Goal: Task Accomplishment & Management: Use online tool/utility

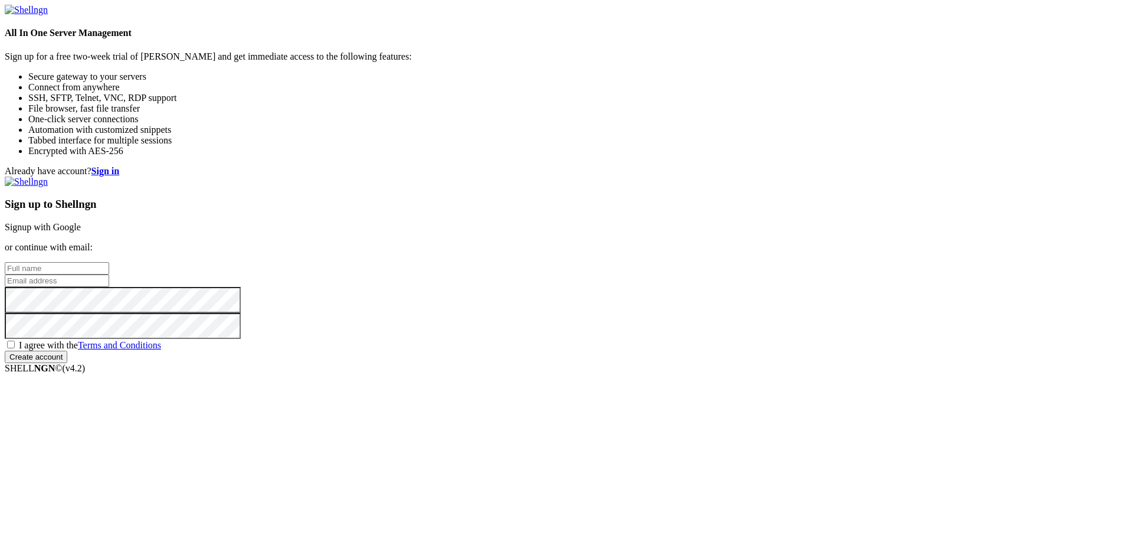
click at [109, 262] on input "text" at bounding box center [57, 268] width 104 height 12
type input "[PERSON_NAME]"
type input "[EMAIL_ADDRESS][DOMAIN_NAME]"
click at [161, 350] on span "I agree with the Terms and Conditions" at bounding box center [90, 345] width 142 height 10
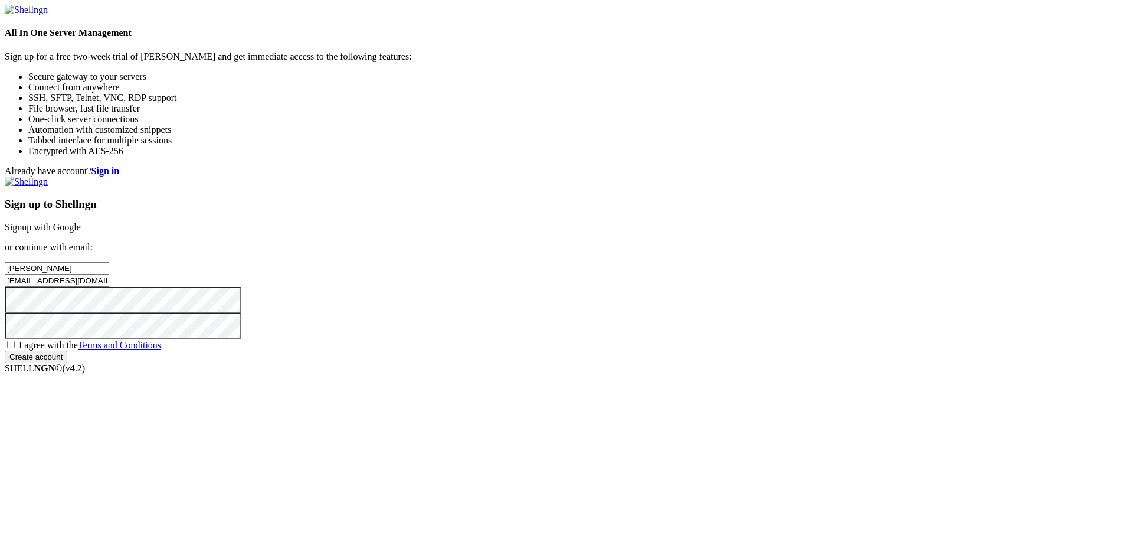
click at [15, 348] on input "I agree with the Terms and Conditions" at bounding box center [11, 344] width 8 height 8
checkbox input "true"
click at [67, 363] on input "Create account" at bounding box center [36, 356] width 63 height 12
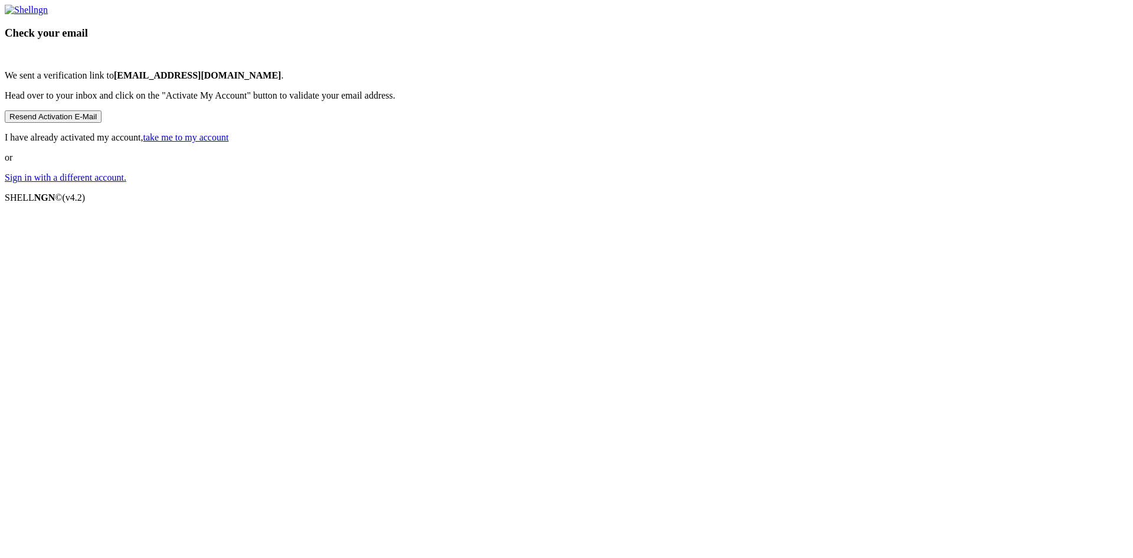
click at [101, 123] on button "Resend Activation E-Mail" at bounding box center [53, 116] width 97 height 12
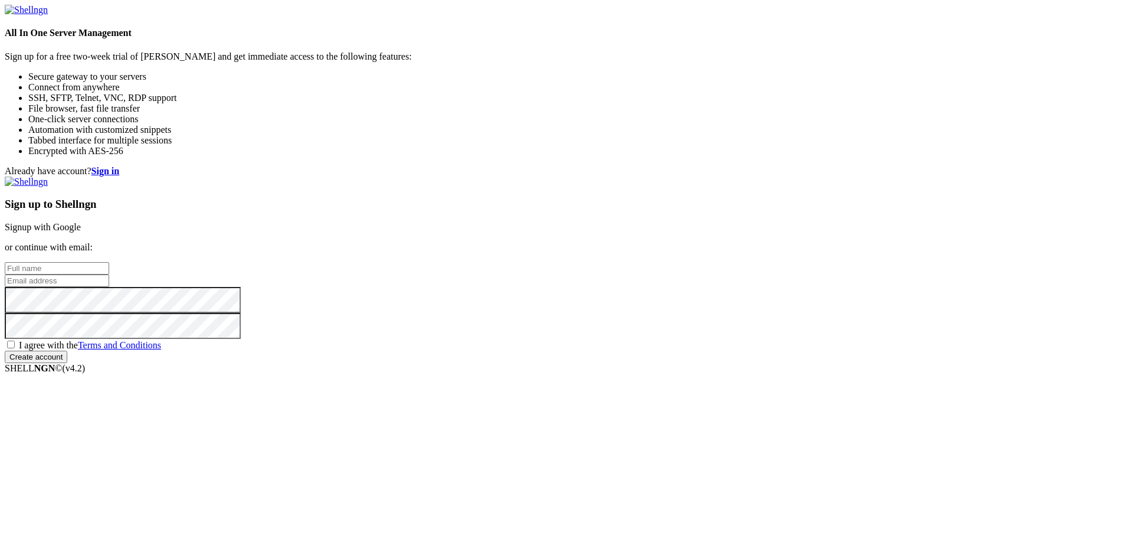
click at [109, 262] on input "text" at bounding box center [57, 268] width 104 height 12
type input "[PERSON_NAME]"
click at [109, 275] on input "email" at bounding box center [57, 280] width 104 height 12
type input "[EMAIL_ADDRESS][DOMAIN_NAME]"
click at [109, 262] on input "text" at bounding box center [57, 268] width 104 height 12
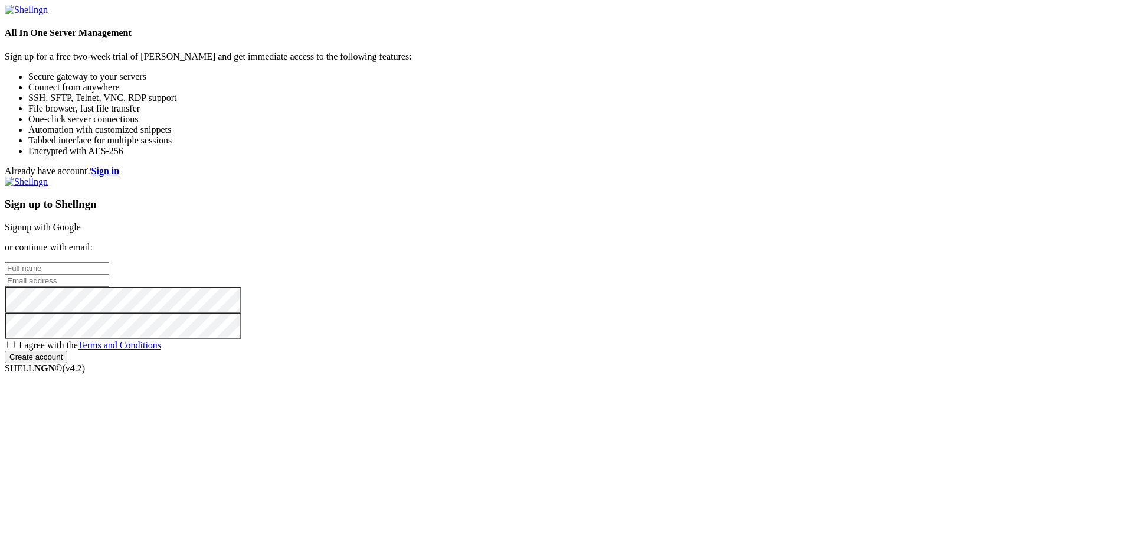
click at [109, 262] on input "text" at bounding box center [57, 268] width 104 height 12
type input "[PERSON_NAME]"
click at [109, 274] on input "email" at bounding box center [57, 280] width 104 height 12
type input "[EMAIL_ADDRESS][DOMAIN_NAME]"
click at [161, 350] on span "I agree with the Terms and Conditions" at bounding box center [90, 345] width 142 height 10
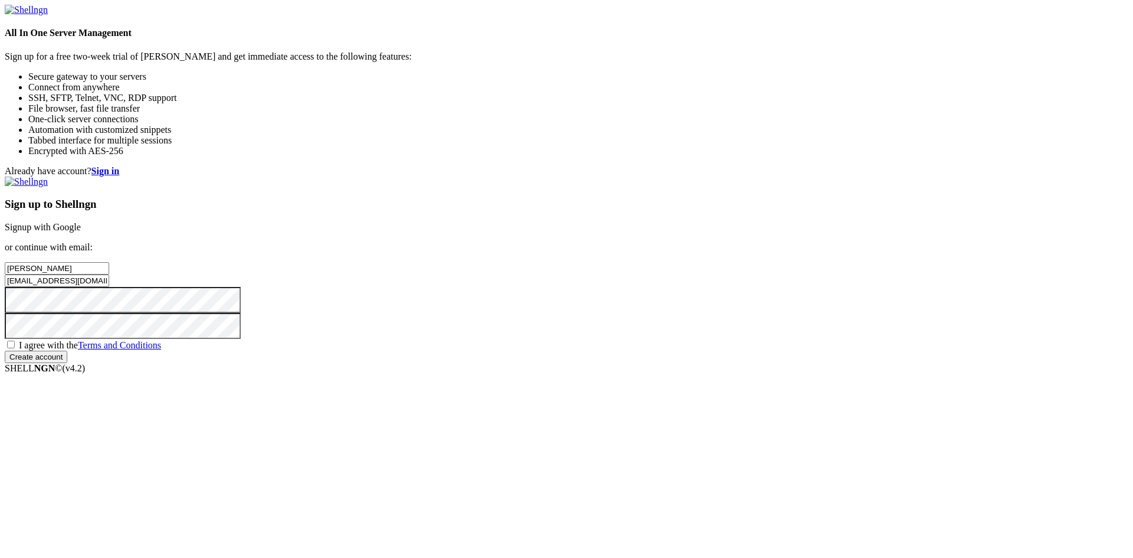
click at [15, 348] on input "I agree with the Terms and Conditions" at bounding box center [11, 344] width 8 height 8
checkbox input "true"
click at [67, 363] on input "Create account" at bounding box center [36, 356] width 63 height 12
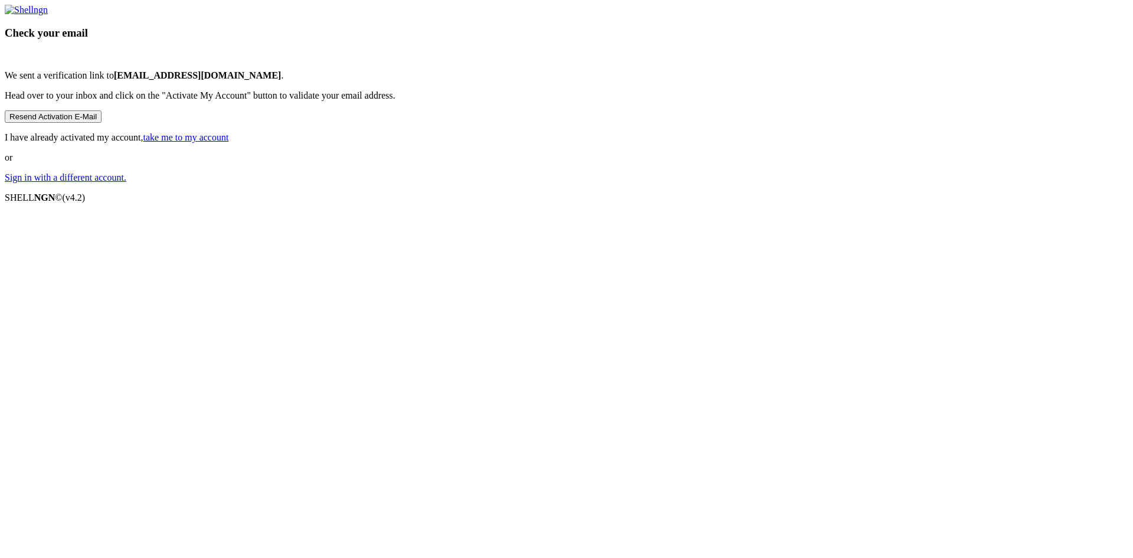
click at [101, 123] on button "Resend Activation E-Mail" at bounding box center [53, 116] width 97 height 12
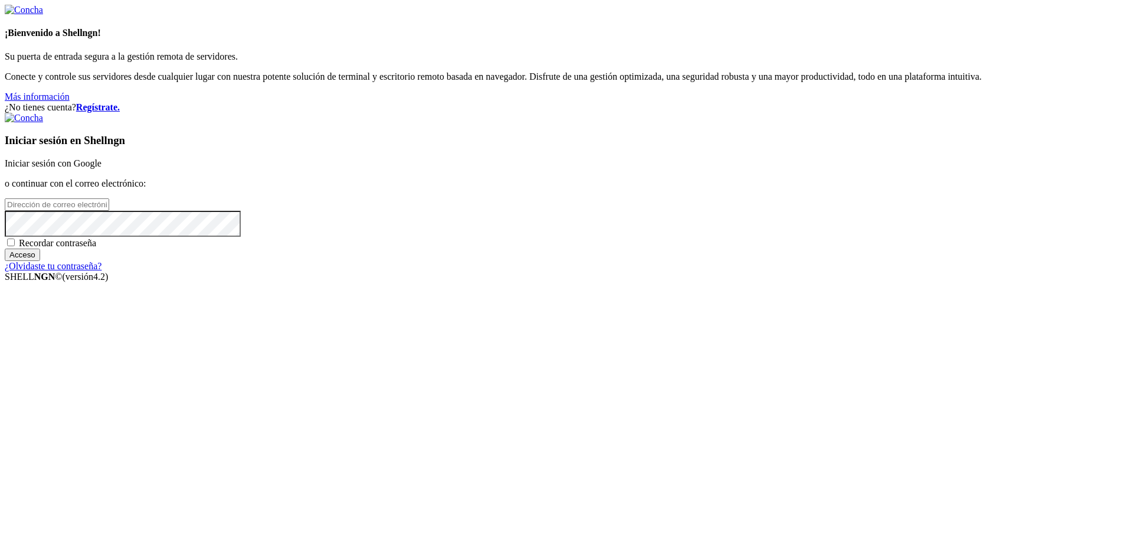
click at [109, 211] on input "email" at bounding box center [57, 204] width 104 height 12
type input "[EMAIL_ADDRESS][DOMAIN_NAME]"
click at [40, 261] on input "Acceso" at bounding box center [22, 254] width 35 height 12
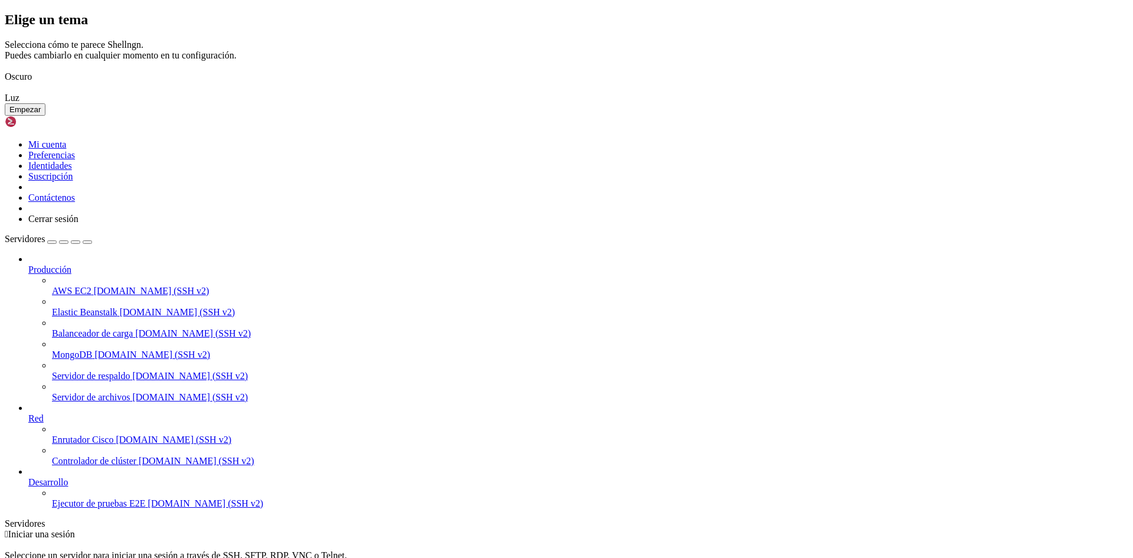
click at [830, 116] on div "Elige un tema Selecciona cómo te parece Shellngn. Puedes cambiarlo en cualquier…" at bounding box center [566, 64] width 1123 height 104
click at [45, 116] on button "Empezar" at bounding box center [25, 109] width 41 height 12
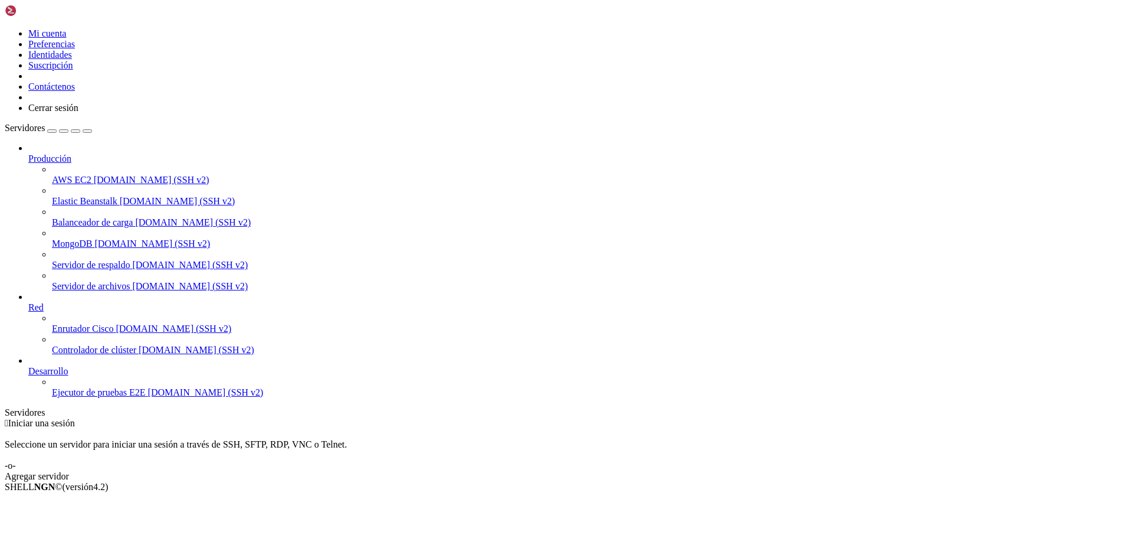
click at [718, 418] on div " Iniciar una sesión Seleccione un servidor para iniciar una sesión a través de…" at bounding box center [566, 450] width 1123 height 64
click at [52, 131] on div "button" at bounding box center [52, 131] width 0 height 0
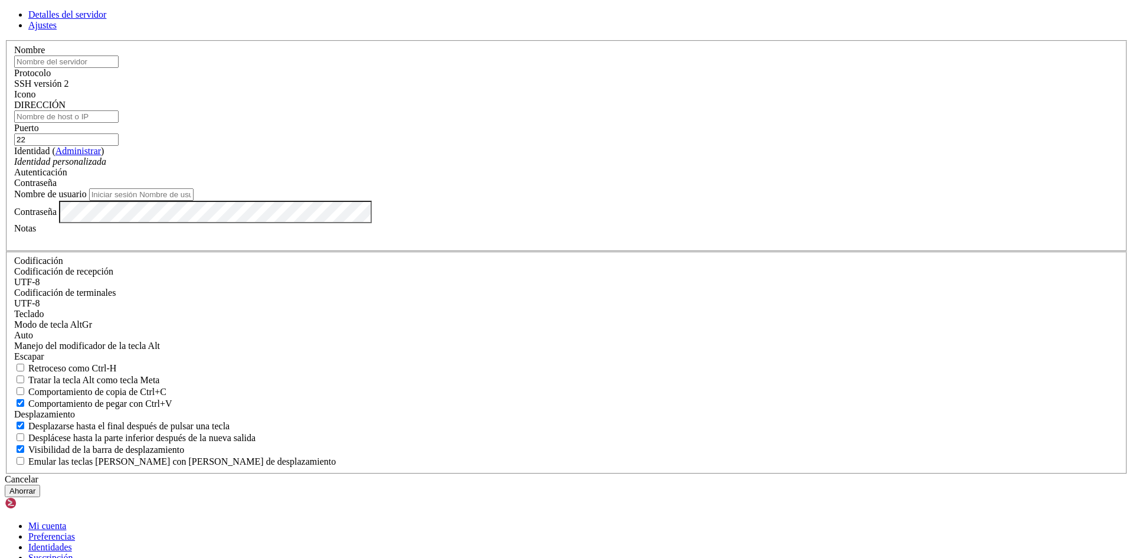
click at [119, 68] on input "text" at bounding box center [66, 61] width 104 height 12
type input "azurealum"
click at [119, 123] on input "DIRECCIÓN" at bounding box center [66, 116] width 104 height 12
paste input "[TECHNICAL_ID]"
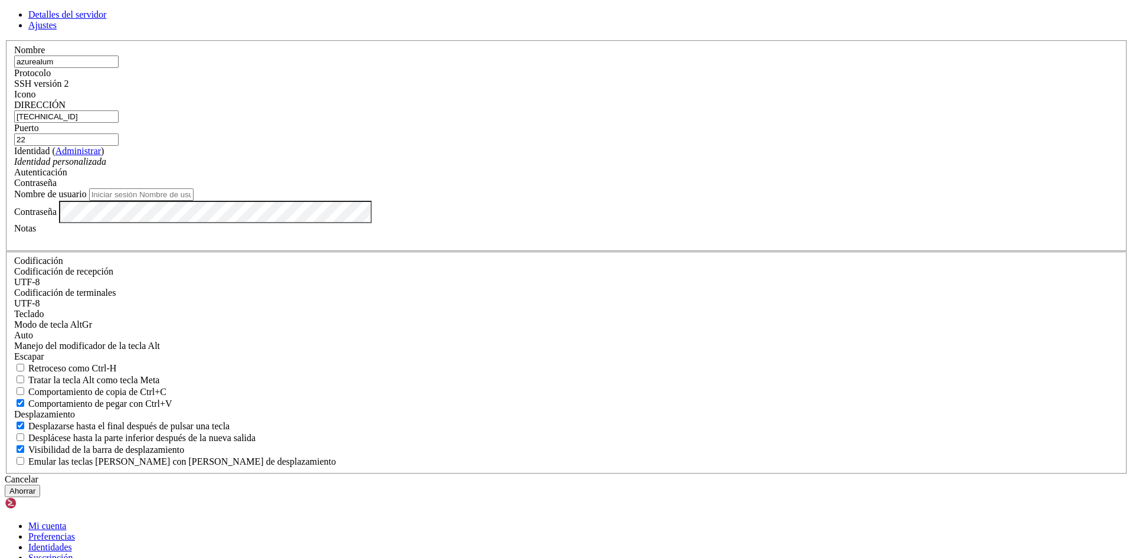
type input "[TECHNICAL_ID]"
click at [194, 201] on input "Nombre de usuario" at bounding box center [141, 194] width 104 height 12
drag, startPoint x: 469, startPoint y: 171, endPoint x: 407, endPoint y: 174, distance: 62.6
click at [407, 68] on div "Nombre azurealum" at bounding box center [566, 56] width 1105 height 23
click at [194, 201] on input "Nombre de usuario" at bounding box center [141, 194] width 104 height 12
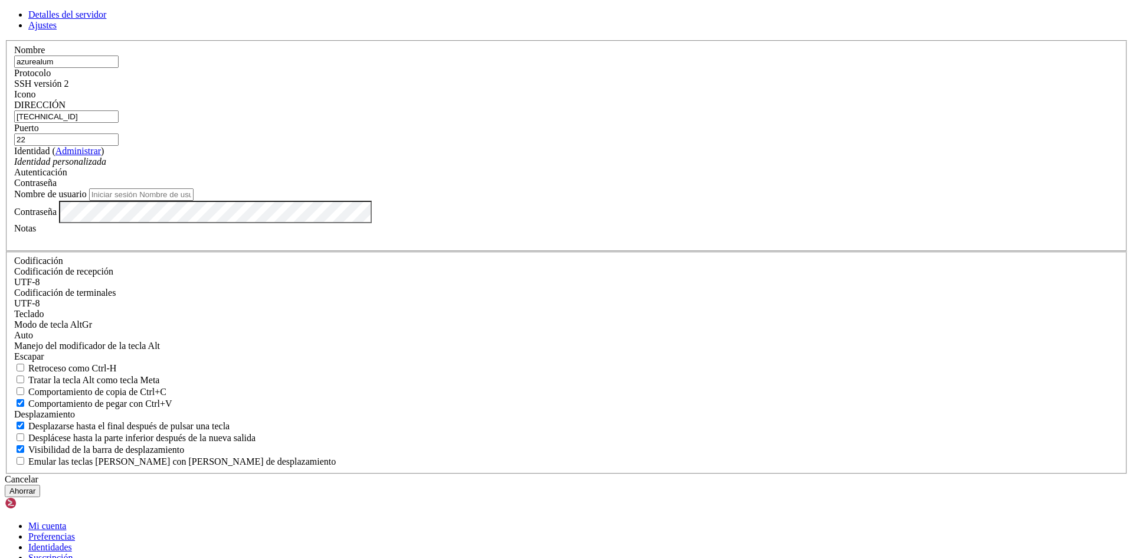
paste input "azurealum"
type input "azurealum"
click at [483, 474] on div "Cancelar [GEOGRAPHIC_DATA]" at bounding box center [566, 485] width 1123 height 23
click at [35, 486] on font "Ahorrar" at bounding box center [22, 490] width 26 height 9
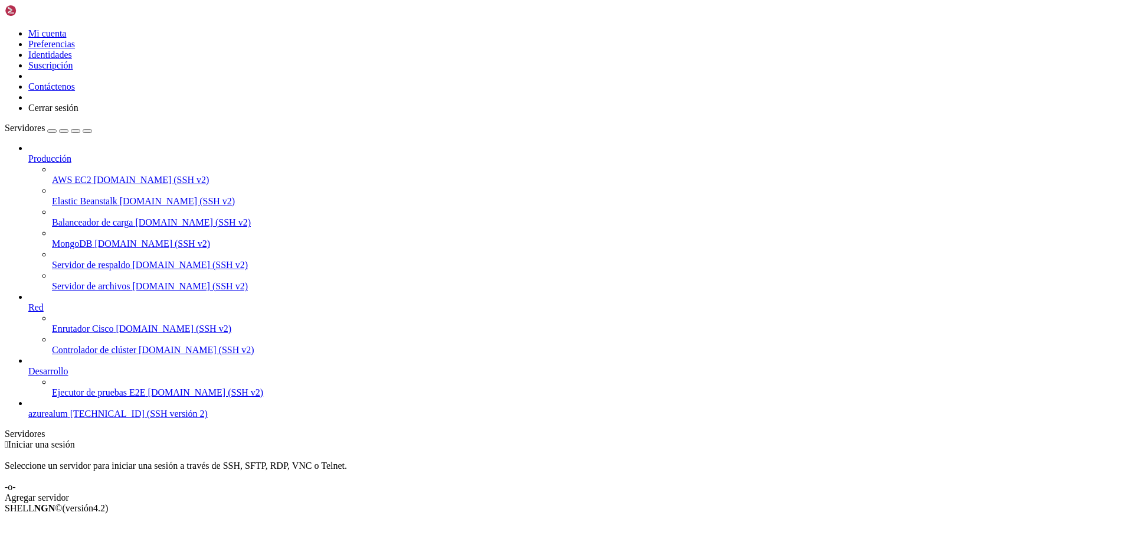
click at [88, 418] on font "[TECHNICAL_ID] (SSH versión 2)" at bounding box center [138, 413] width 137 height 10
